Goal: Task Accomplishment & Management: Manage account settings

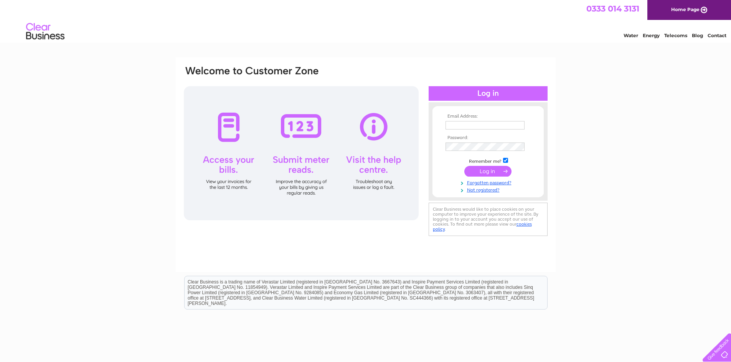
click at [465, 125] on input "text" at bounding box center [484, 125] width 79 height 8
type input "[EMAIL_ADDRESS][DOMAIN_NAME]"
click at [464, 167] on input "submit" at bounding box center [487, 172] width 47 height 11
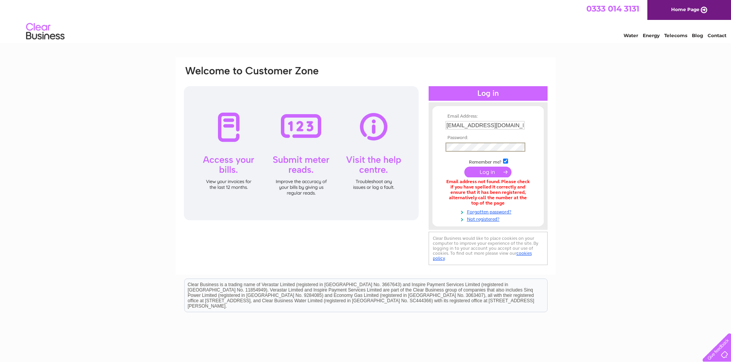
click at [464, 167] on input "submit" at bounding box center [487, 172] width 47 height 11
